Goal: Task Accomplishment & Management: Manage account settings

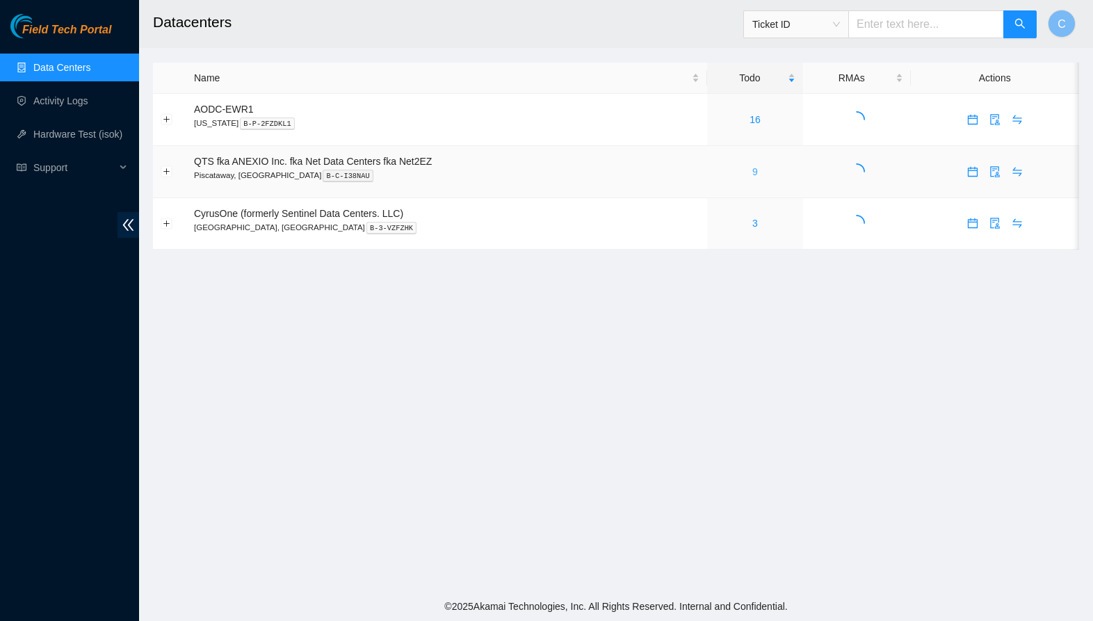
click at [758, 174] on link "9" at bounding box center [755, 171] width 6 height 11
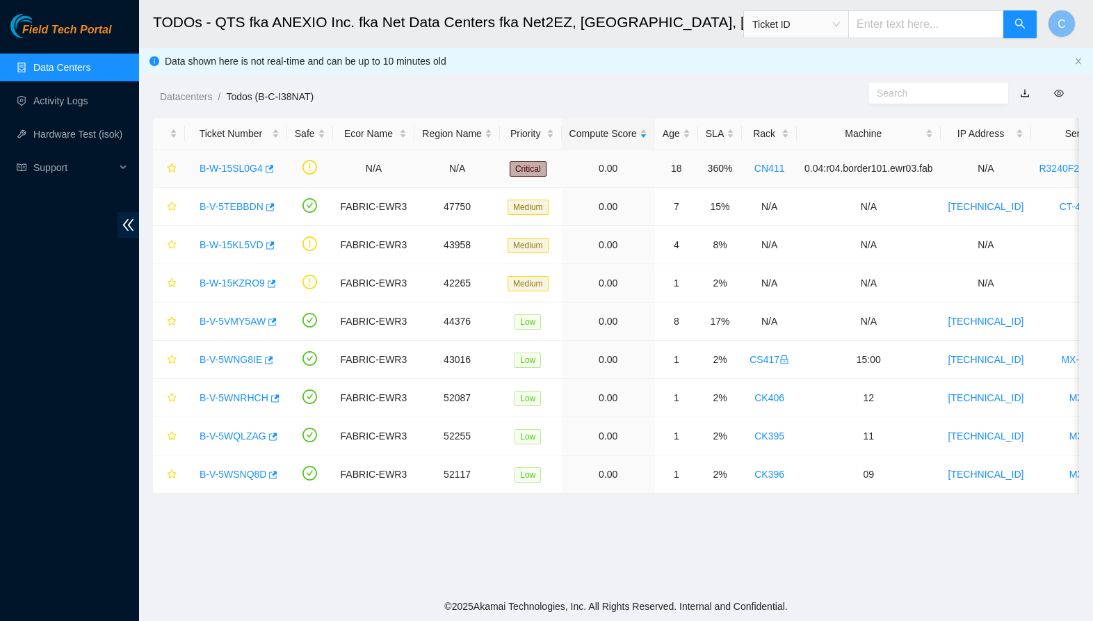
click at [224, 171] on link "B-W-15SL0G4" at bounding box center [231, 168] width 63 height 11
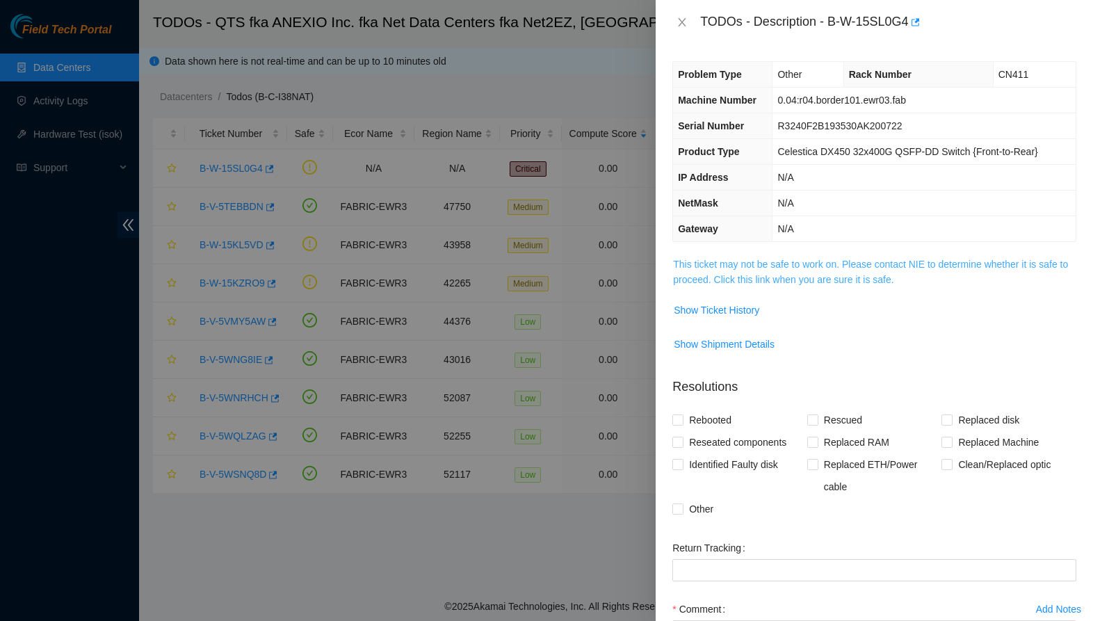
click at [894, 281] on link "This ticket may not be safe to work on. Please contact NIE to determine whether…" at bounding box center [870, 272] width 395 height 26
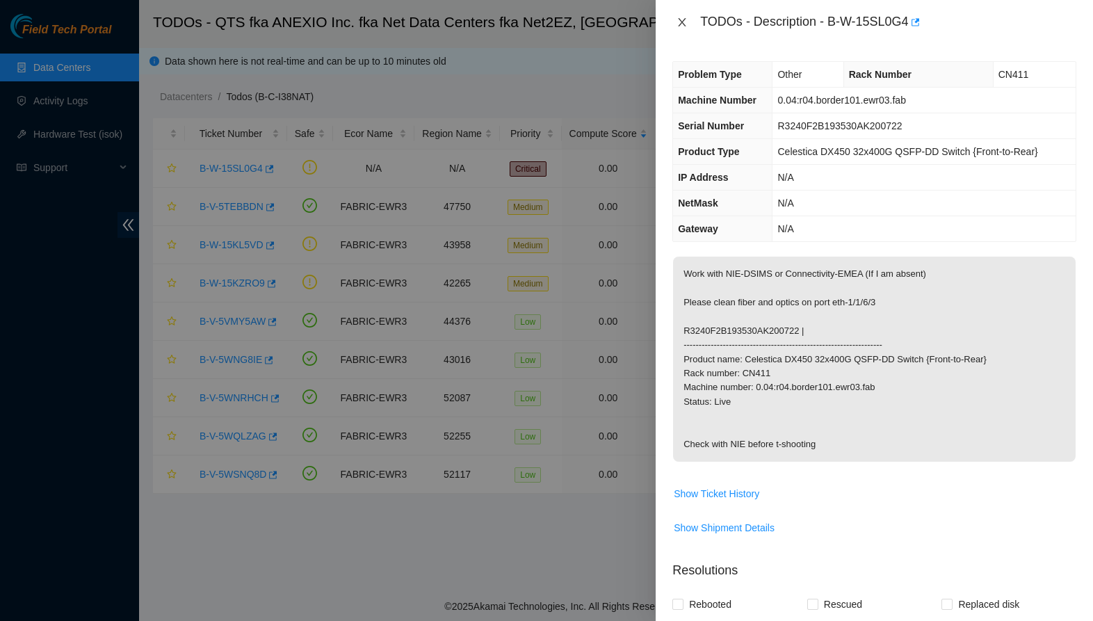
click at [679, 23] on icon "close" at bounding box center [682, 22] width 11 height 11
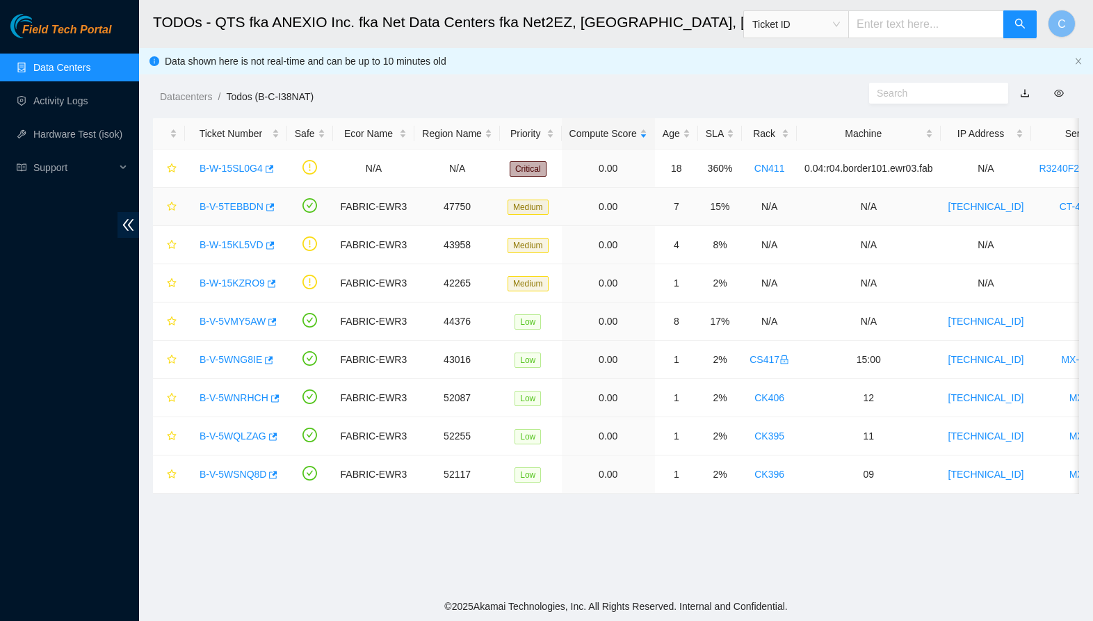
click at [221, 205] on link "B-V-5TEBBDN" at bounding box center [232, 206] width 64 height 11
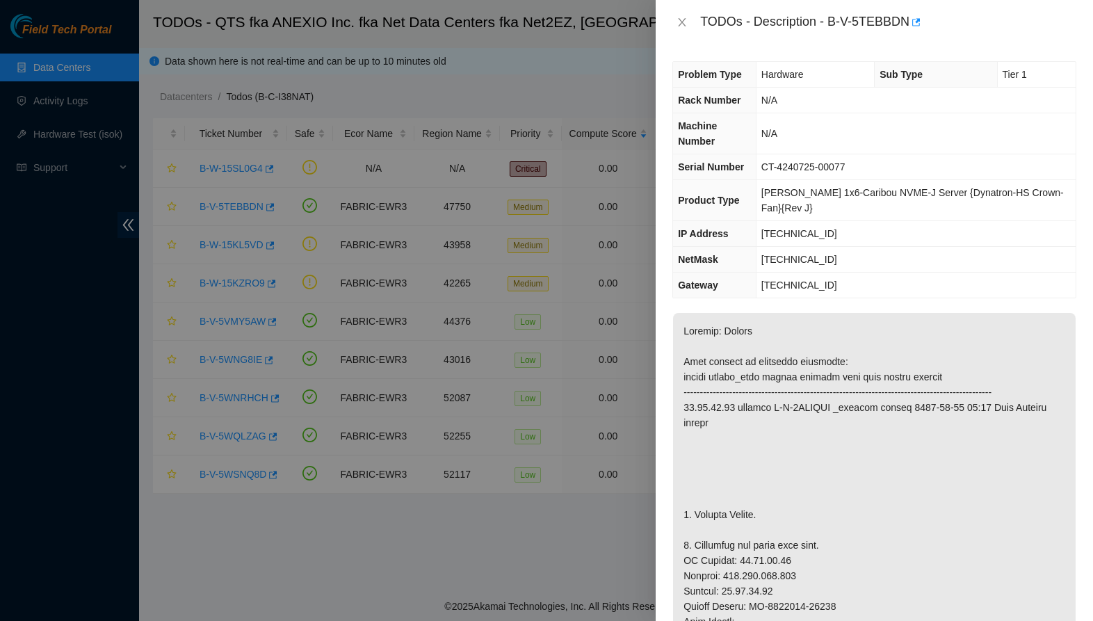
drag, startPoint x: 681, startPoint y: 24, endPoint x: 572, endPoint y: 136, distance: 156.4
click at [681, 24] on icon "close" at bounding box center [682, 22] width 11 height 11
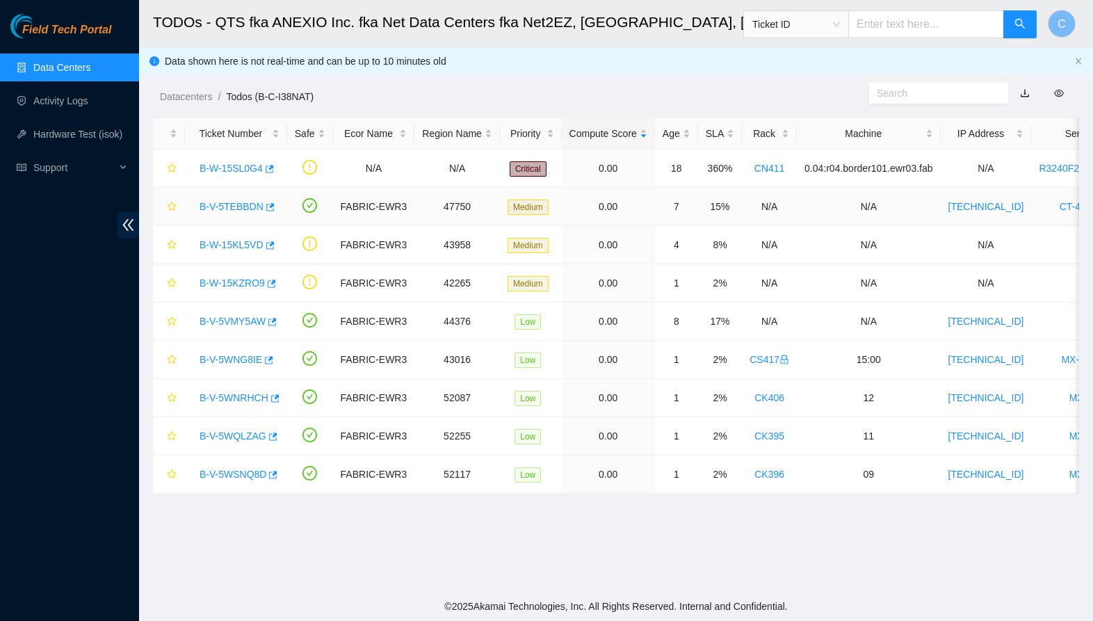
click at [225, 203] on link "B-V-5TEBBDN" at bounding box center [232, 206] width 64 height 11
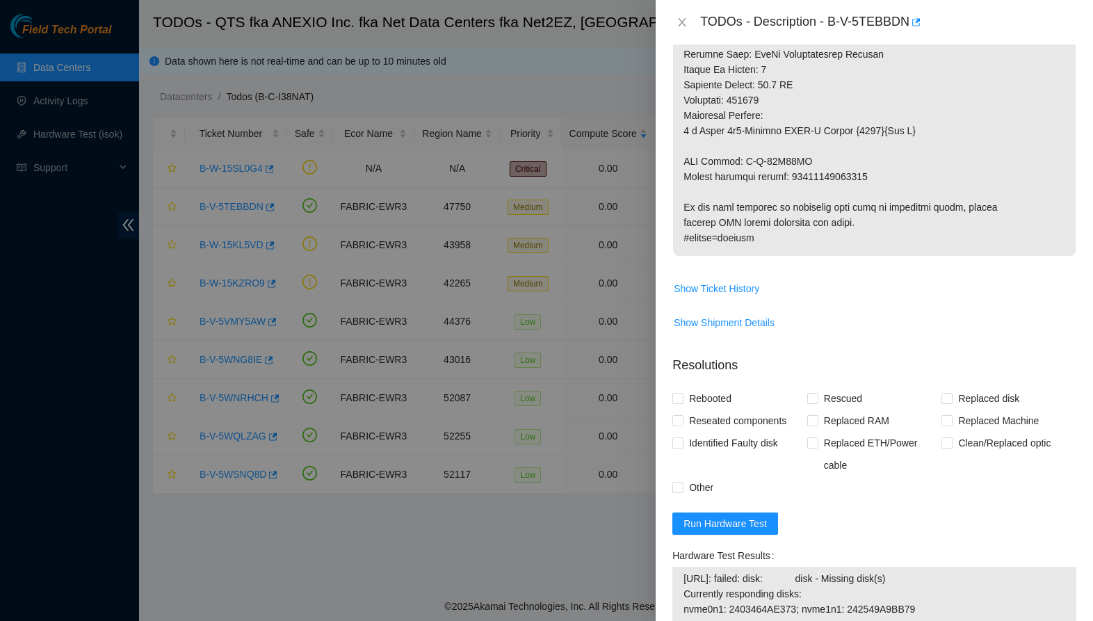
scroll to position [850, 0]
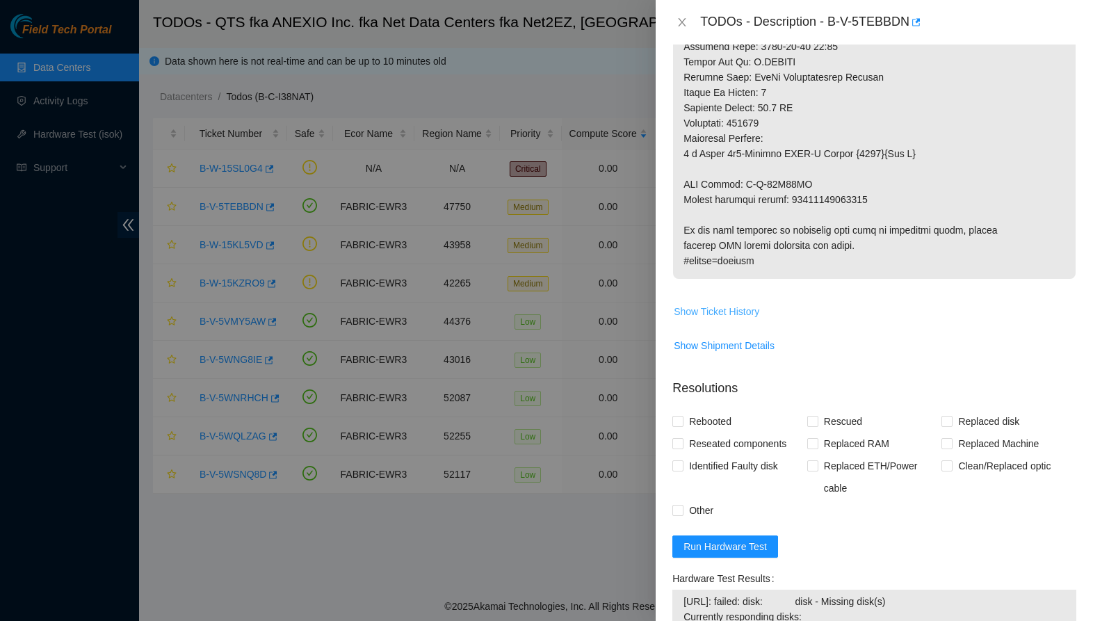
click at [736, 319] on span "Show Ticket History" at bounding box center [717, 311] width 86 height 15
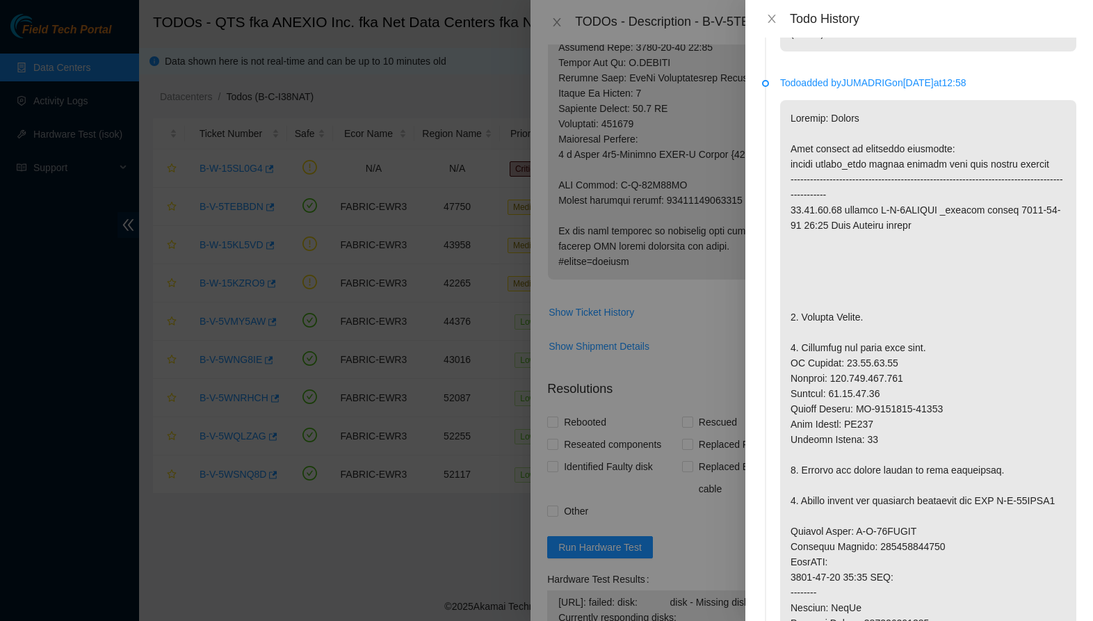
scroll to position [1784, 0]
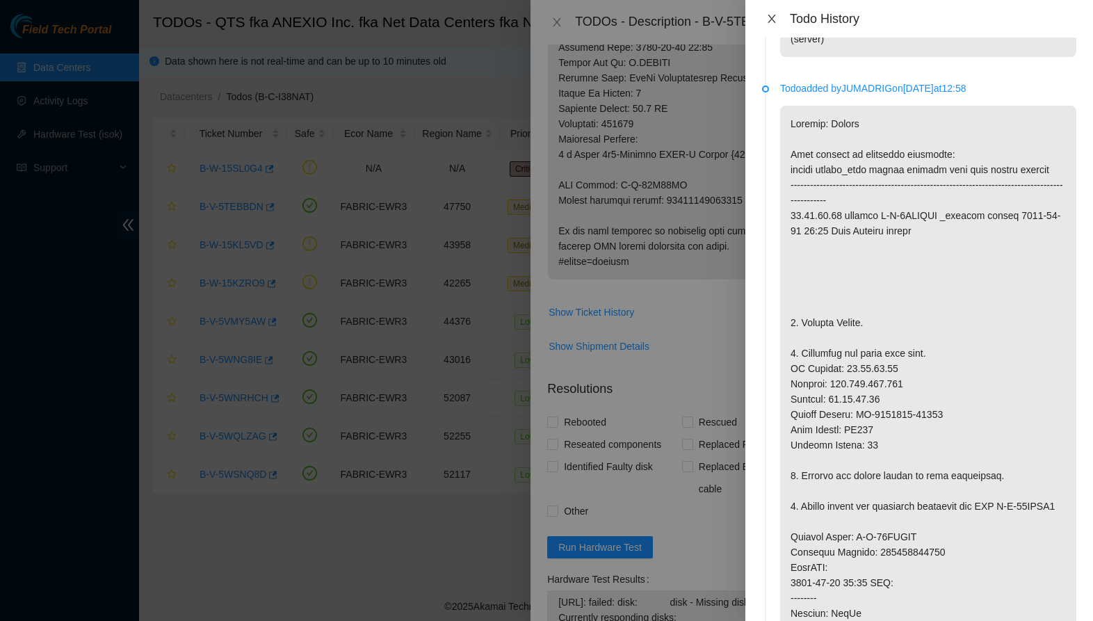
click at [766, 19] on button "Close" at bounding box center [771, 19] width 19 height 13
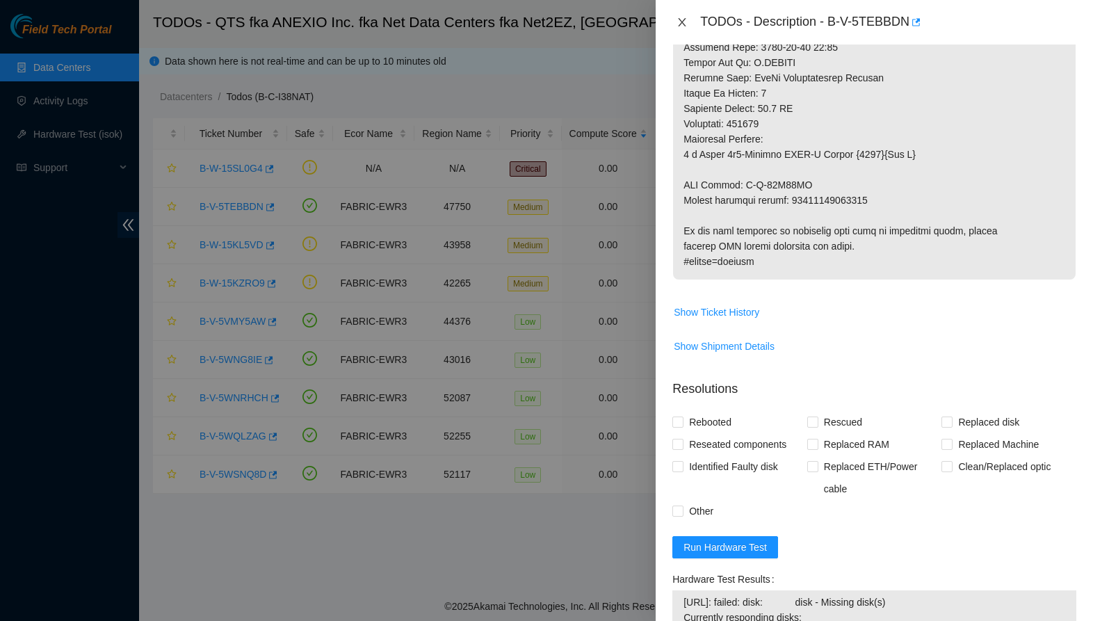
click at [686, 24] on icon "close" at bounding box center [682, 22] width 11 height 11
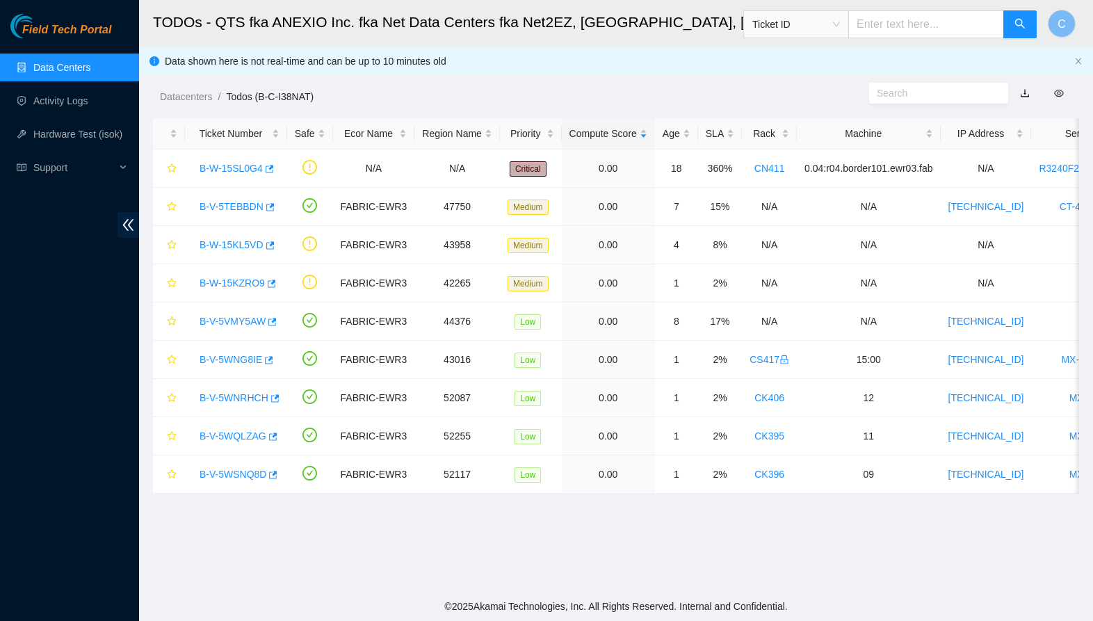
scroll to position [133, 0]
click at [227, 248] on link "B-W-15KL5VD" at bounding box center [232, 244] width 64 height 11
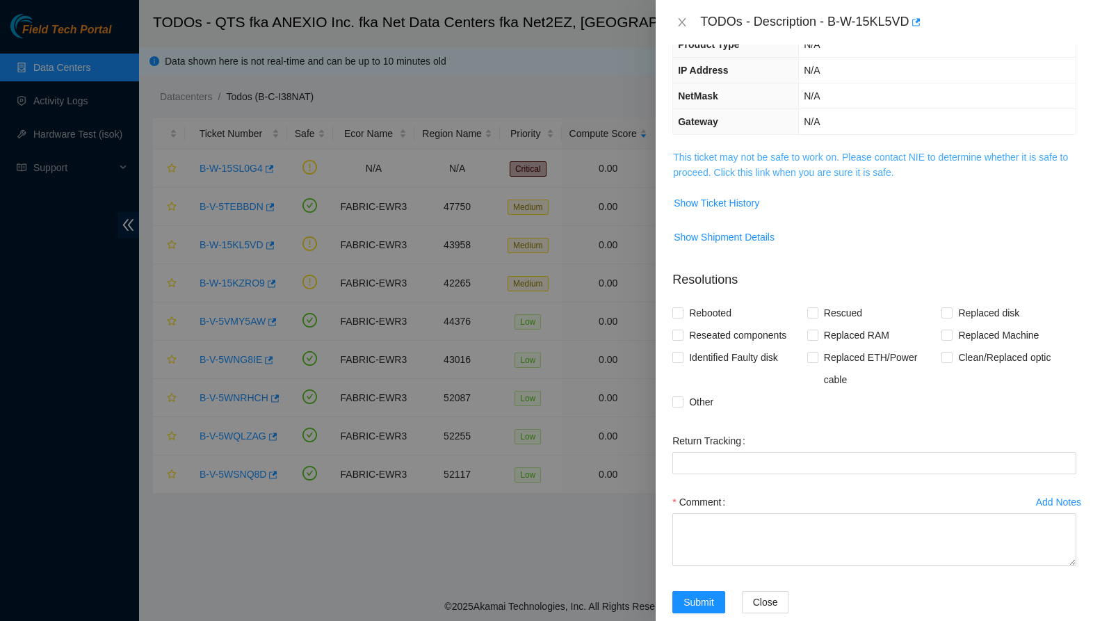
click at [820, 177] on link "This ticket may not be safe to work on. Please contact NIE to determine whether…" at bounding box center [870, 165] width 395 height 26
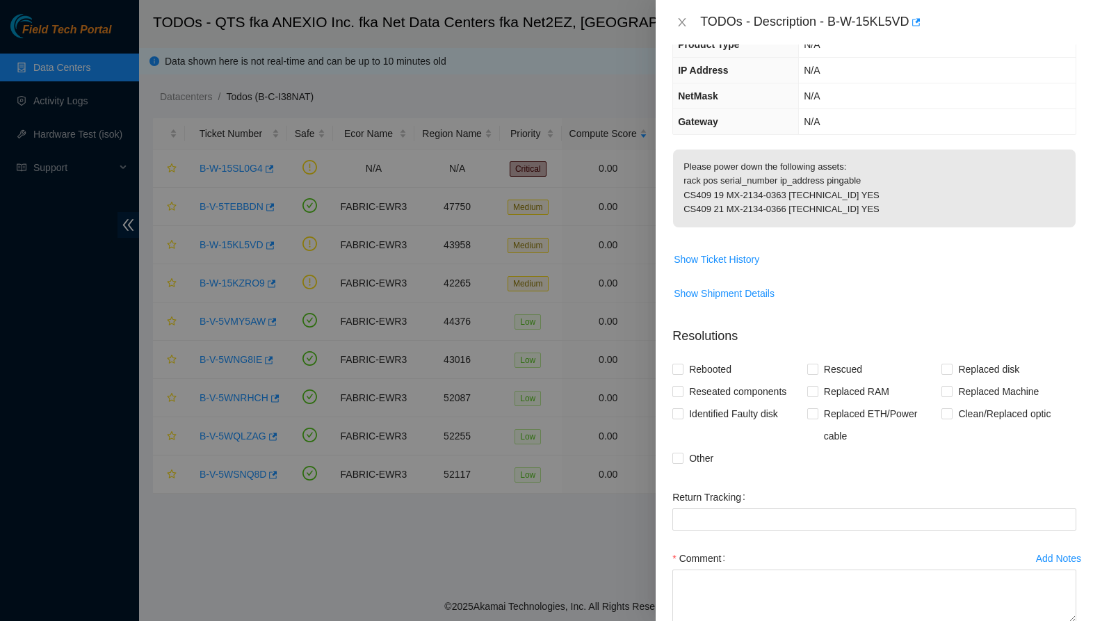
drag, startPoint x: 677, startPoint y: 22, endPoint x: 649, endPoint y: 44, distance: 35.6
click at [677, 22] on icon "close" at bounding box center [682, 22] width 11 height 11
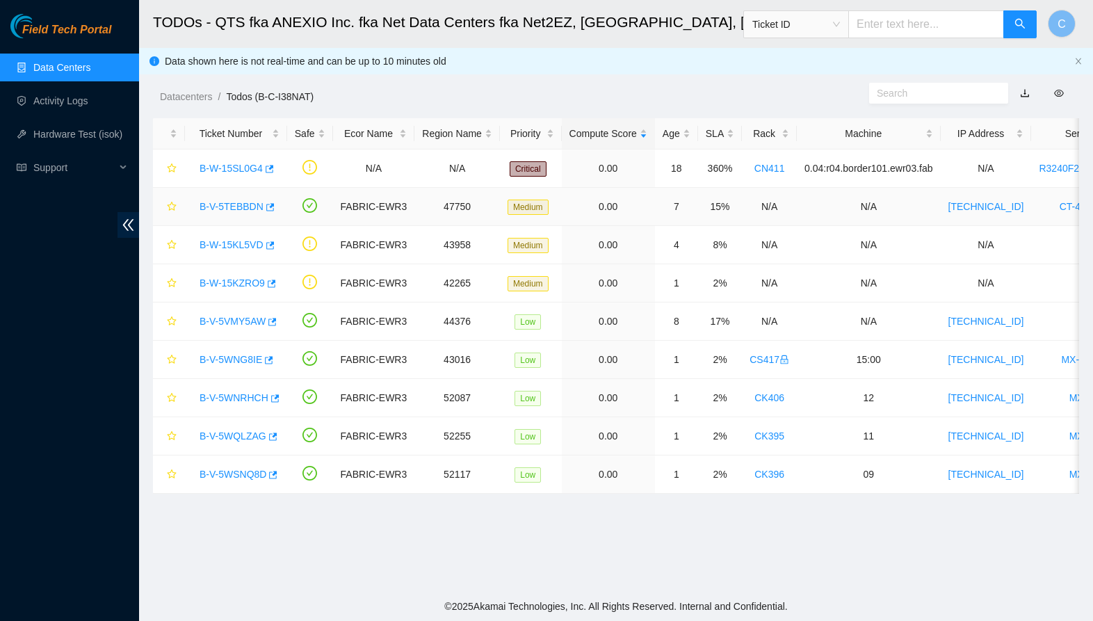
click at [227, 207] on link "B-V-5TEBBDN" at bounding box center [232, 206] width 64 height 11
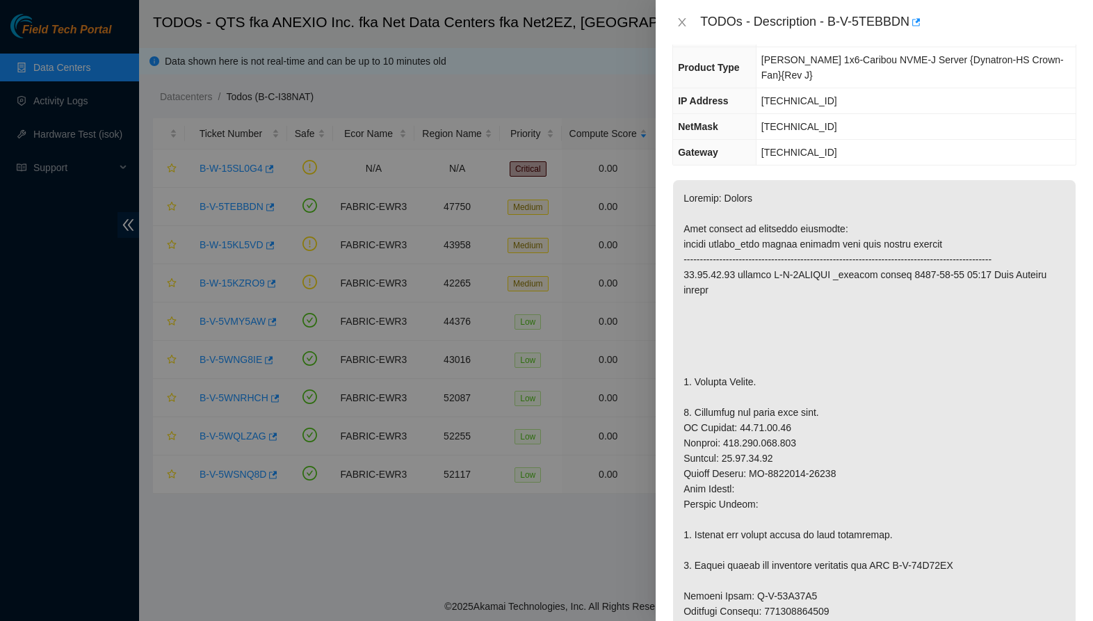
drag, startPoint x: 677, startPoint y: 20, endPoint x: 665, endPoint y: 26, distance: 13.4
click at [677, 21] on icon "close" at bounding box center [682, 22] width 11 height 11
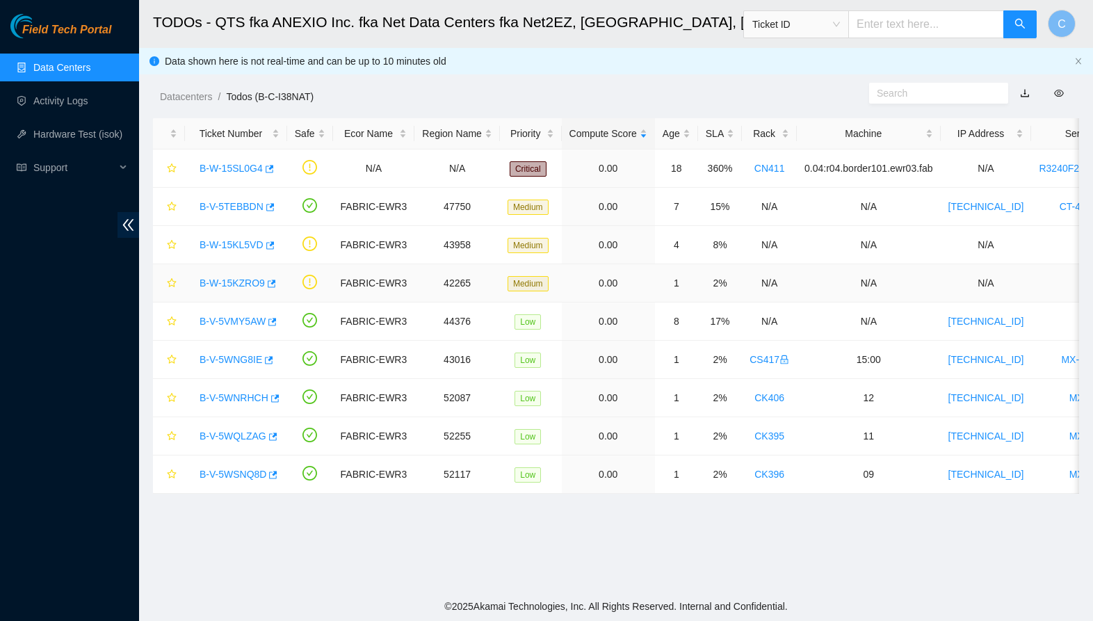
click at [229, 286] on link "B-W-15KZRO9" at bounding box center [232, 282] width 65 height 11
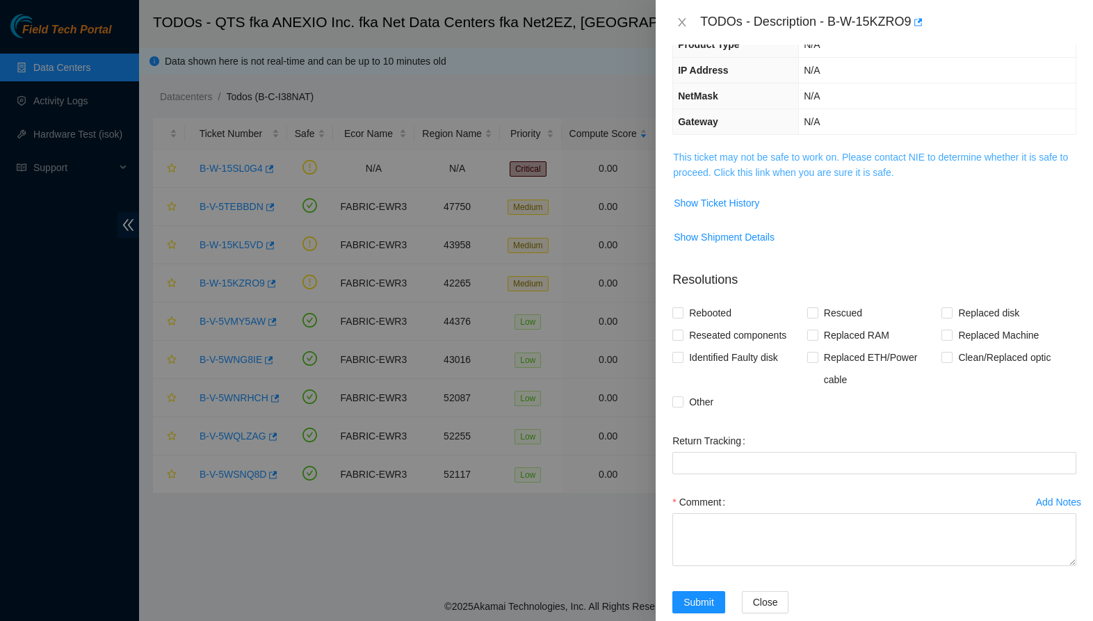
click at [854, 160] on link "This ticket may not be safe to work on. Please contact NIE to determine whether…" at bounding box center [870, 165] width 395 height 26
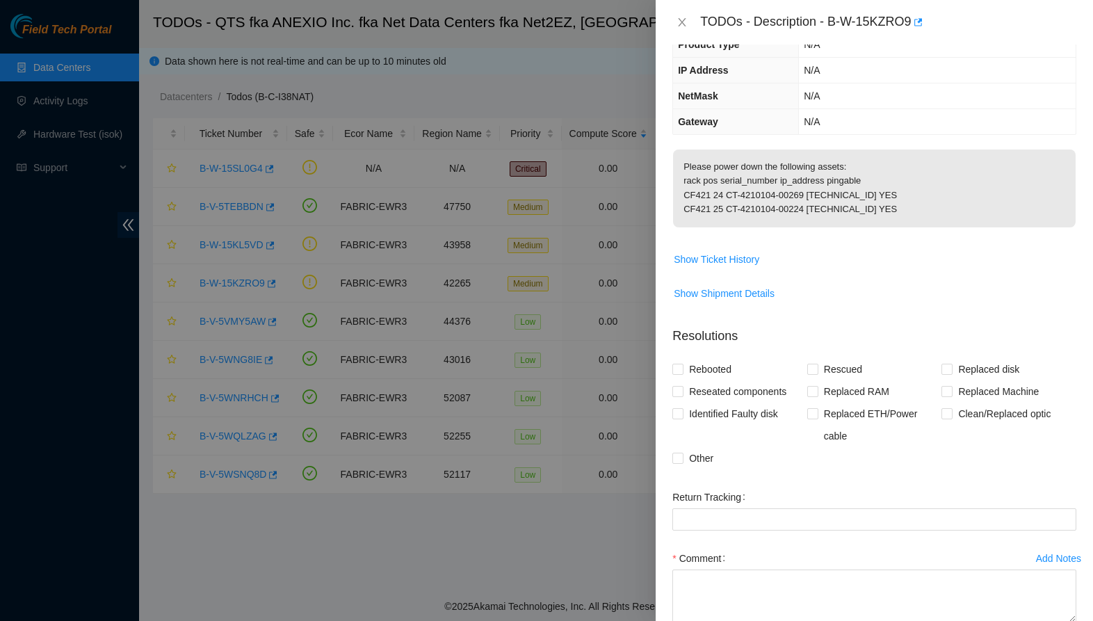
drag, startPoint x: 677, startPoint y: 24, endPoint x: 613, endPoint y: 74, distance: 81.2
click at [677, 24] on icon "close" at bounding box center [682, 22] width 11 height 11
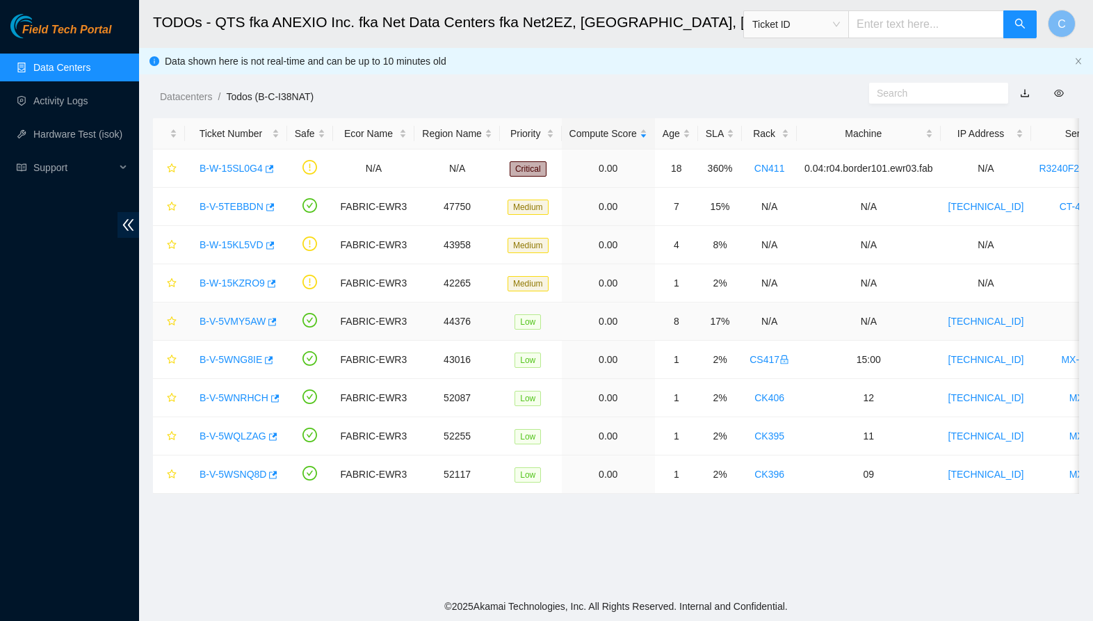
click at [219, 321] on link "B-V-5VMY5AW" at bounding box center [233, 321] width 66 height 11
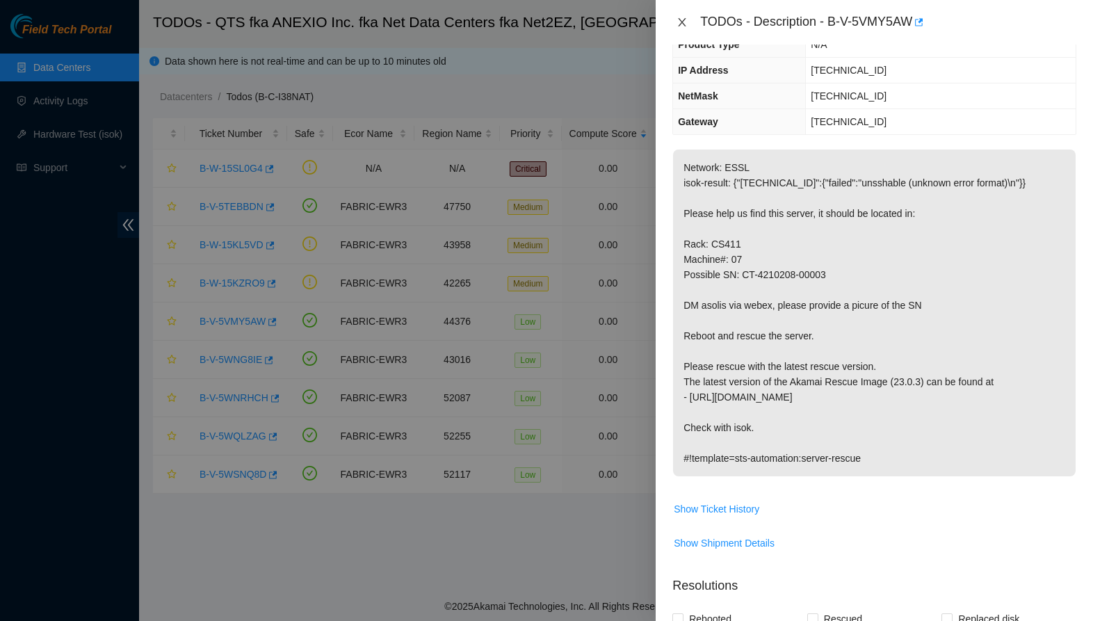
click at [678, 25] on icon "close" at bounding box center [682, 22] width 11 height 11
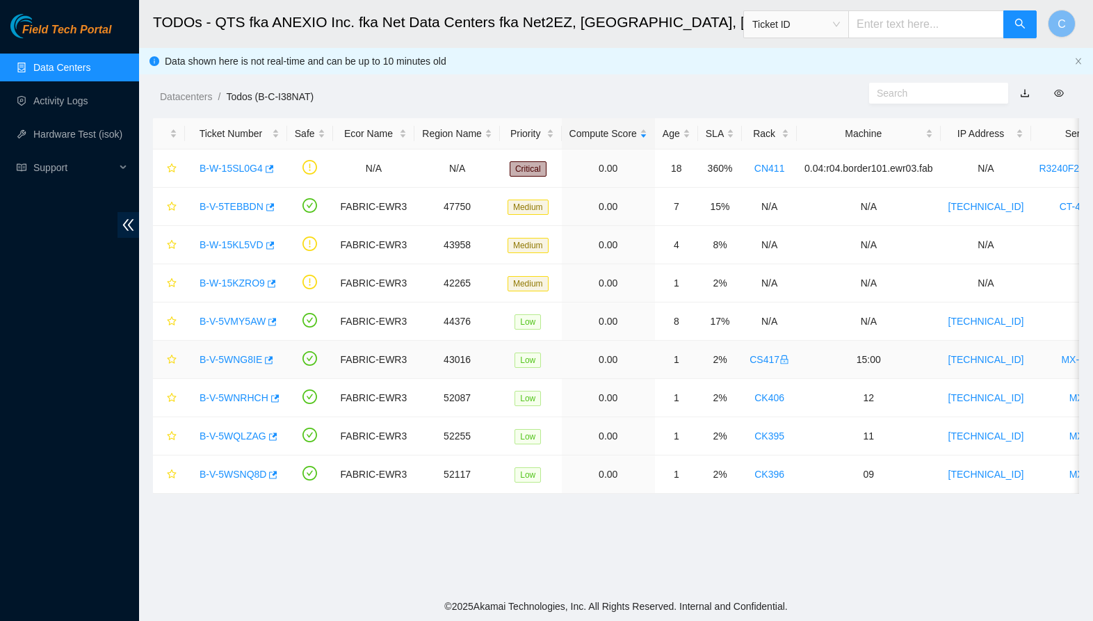
click at [234, 359] on link "B-V-5WNG8IE" at bounding box center [231, 359] width 63 height 11
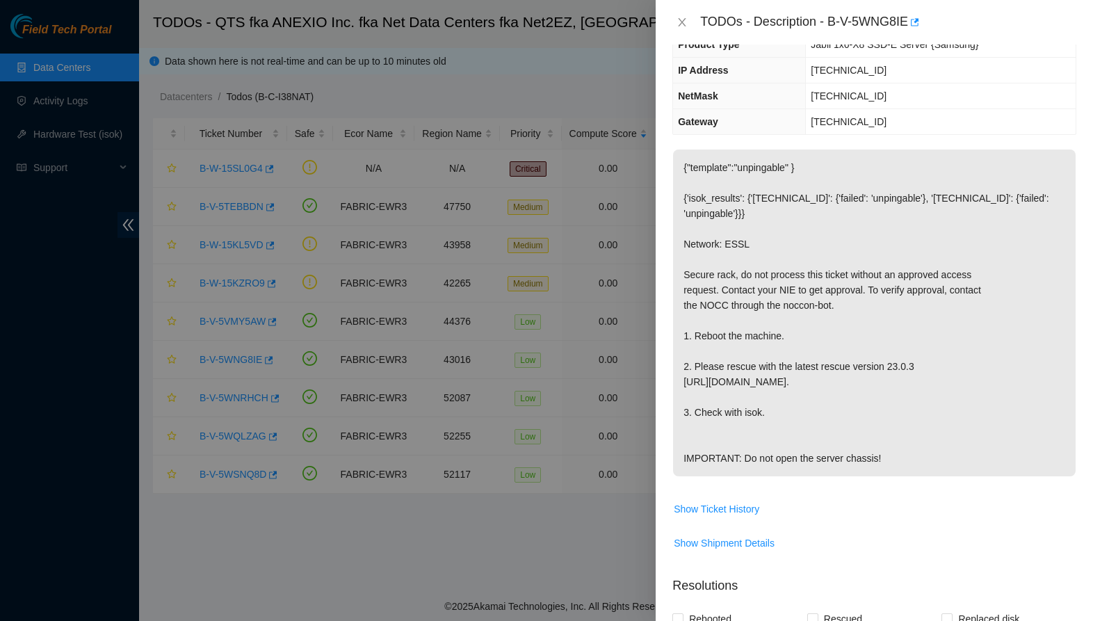
drag, startPoint x: 681, startPoint y: 26, endPoint x: 668, endPoint y: 35, distance: 16.4
click at [681, 26] on icon "close" at bounding box center [682, 22] width 11 height 11
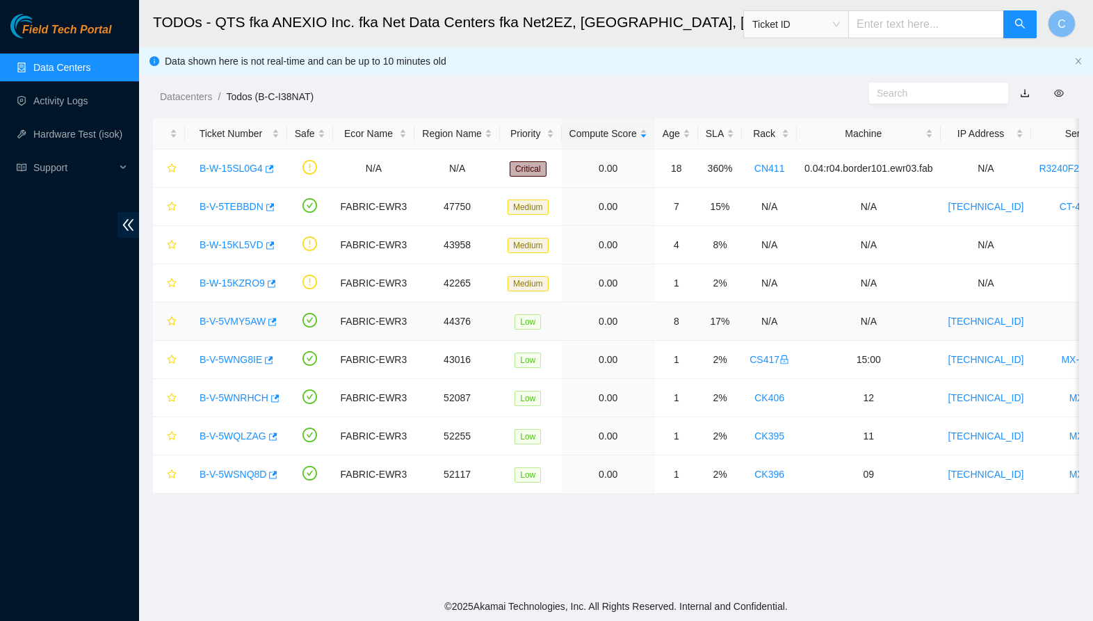
click at [238, 325] on link "B-V-5VMY5AW" at bounding box center [233, 321] width 66 height 11
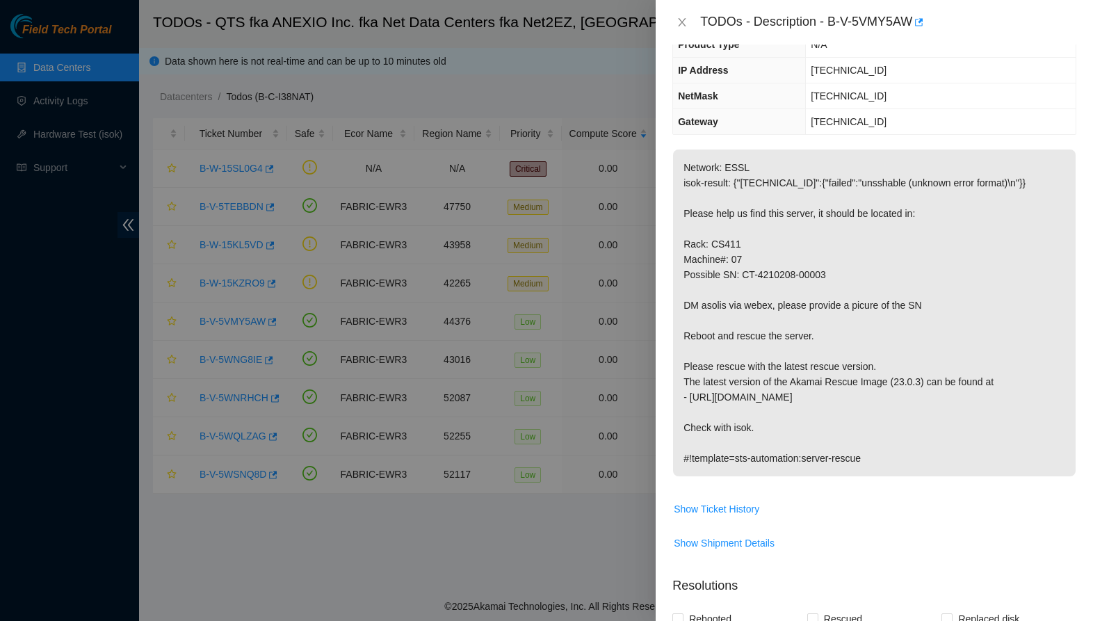
drag, startPoint x: 682, startPoint y: 22, endPoint x: 665, endPoint y: 45, distance: 28.2
click at [682, 22] on icon "close" at bounding box center [683, 22] width 8 height 8
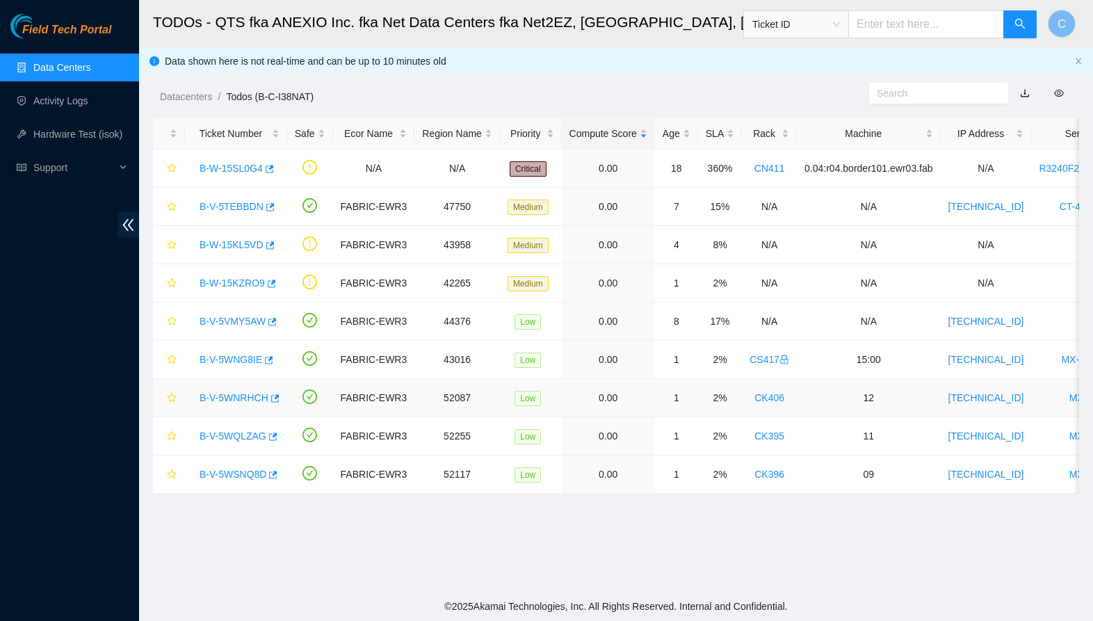
click at [213, 394] on link "B-V-5WNRHCH" at bounding box center [234, 397] width 69 height 11
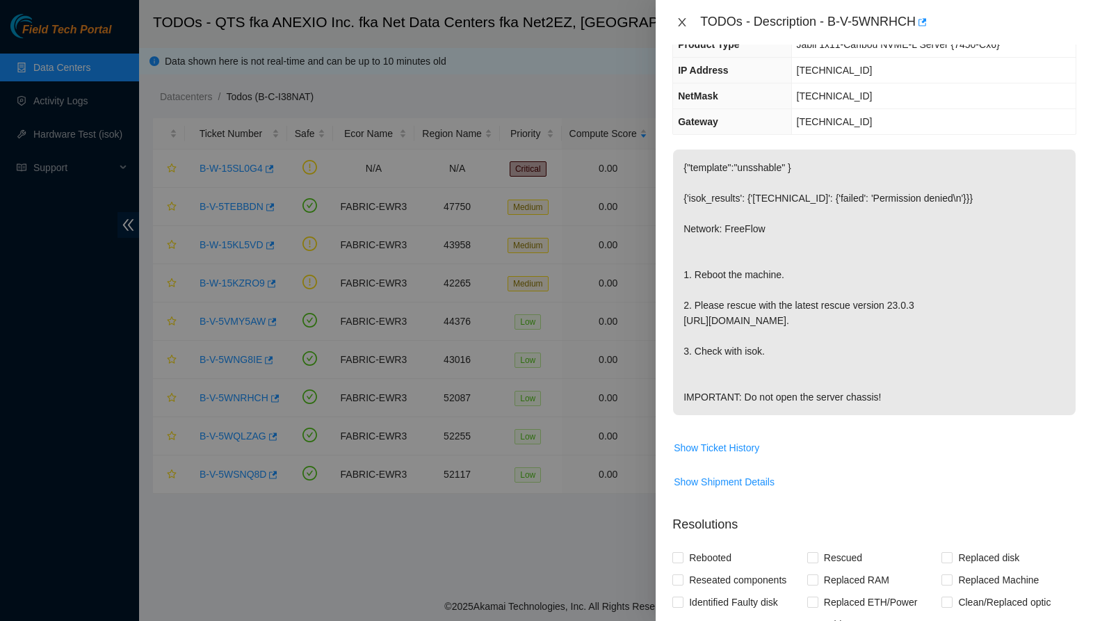
click at [677, 27] on icon "close" at bounding box center [682, 22] width 11 height 11
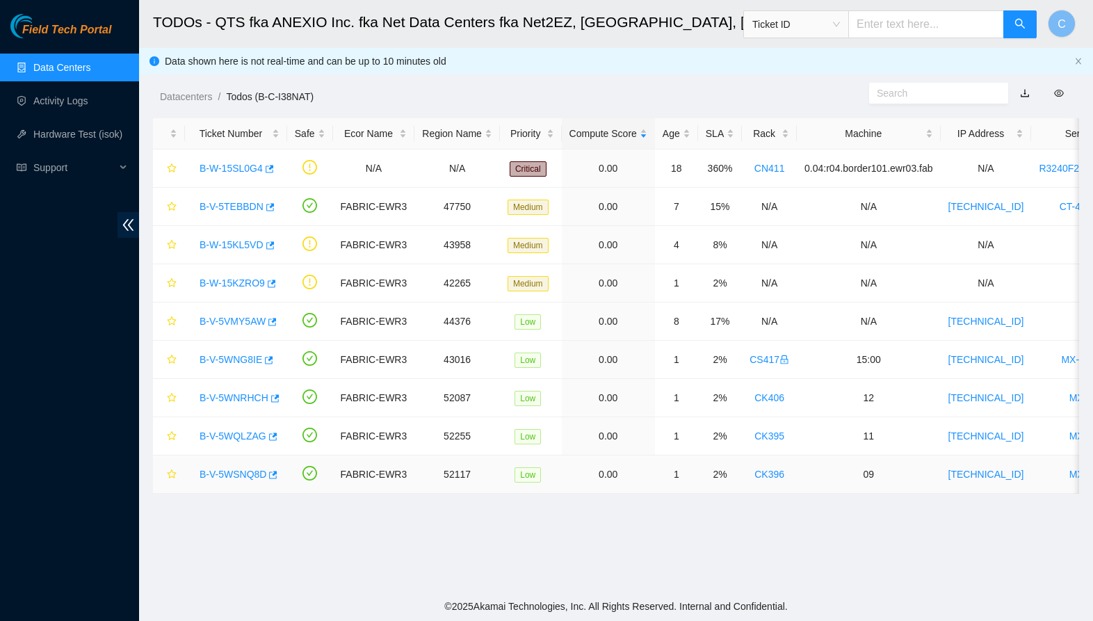
scroll to position [1, 0]
click at [226, 474] on link "B-V-5WSNQ8D" at bounding box center [233, 474] width 67 height 11
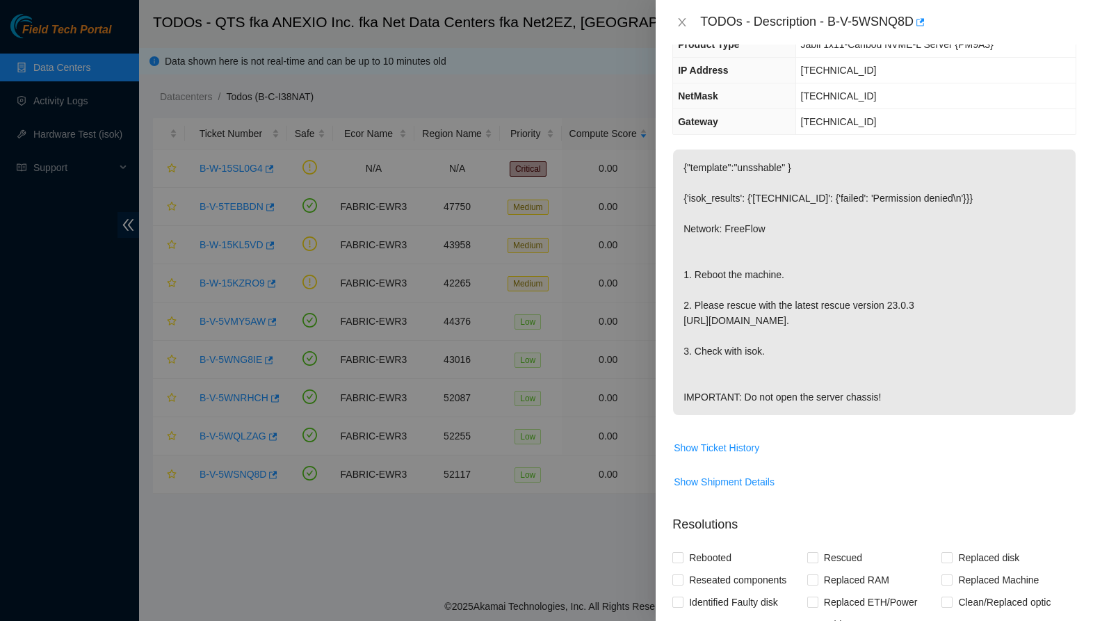
scroll to position [0, 0]
click at [683, 19] on icon "close" at bounding box center [682, 22] width 11 height 11
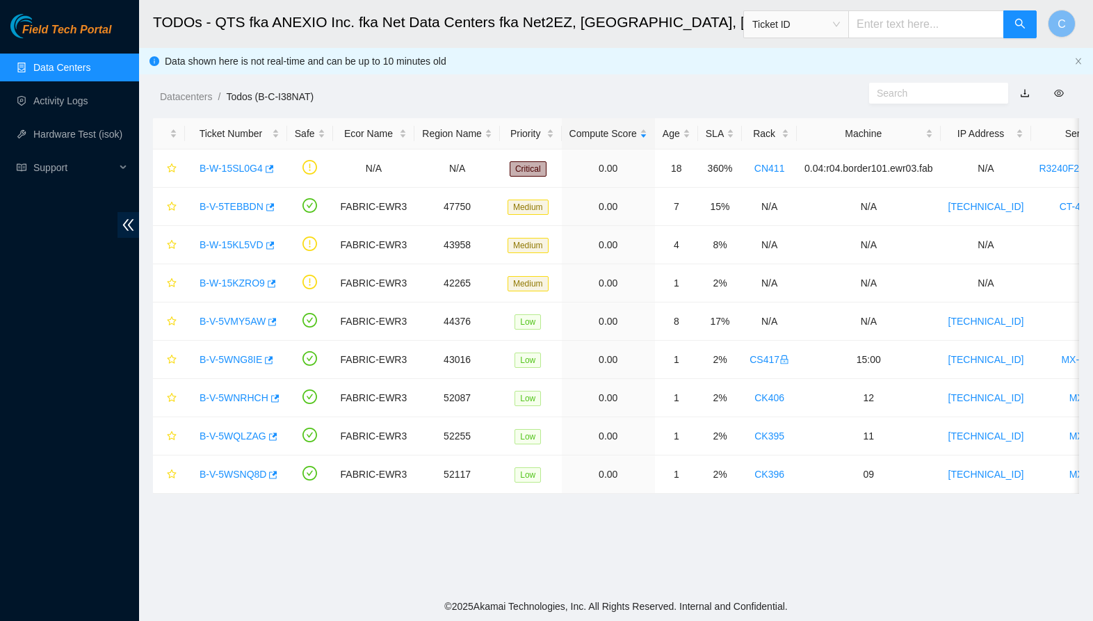
scroll to position [1, 0]
click at [74, 71] on link "Data Centers" at bounding box center [61, 67] width 57 height 11
